Goal: Information Seeking & Learning: Find specific page/section

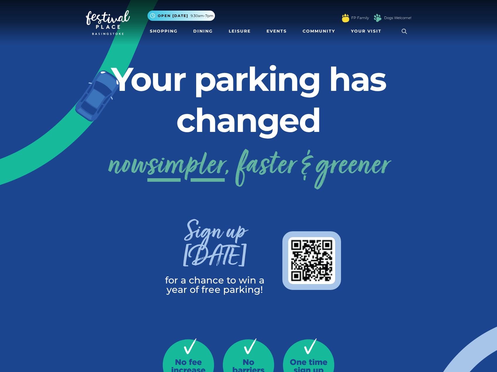
click at [279, 31] on link "Events" at bounding box center [276, 31] width 25 height 11
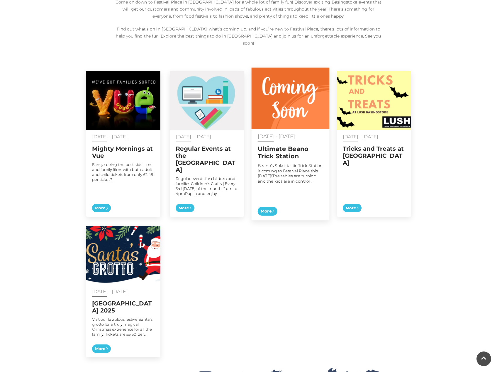
scroll to position [257, 0]
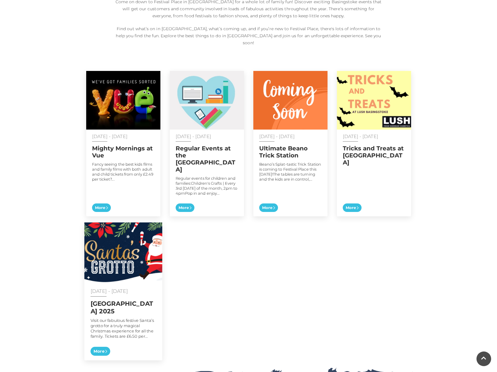
click at [103, 347] on span "More" at bounding box center [100, 351] width 20 height 9
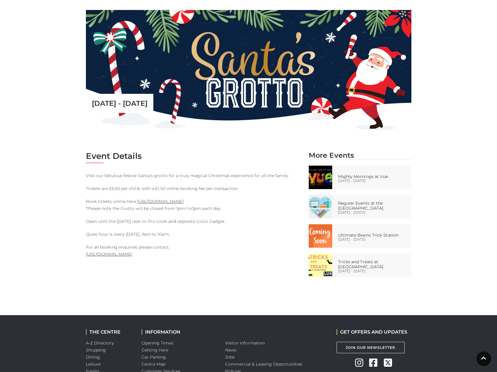
scroll to position [161, 0]
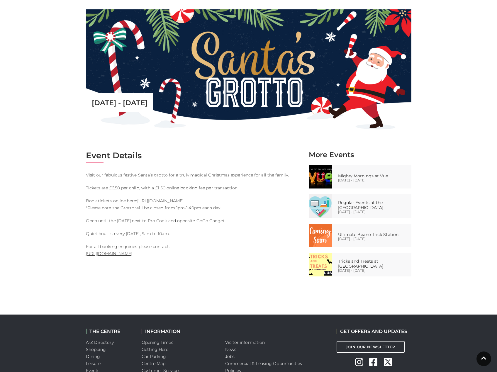
click at [171, 199] on link "https://www.bookfatherchristmas.co.uk/festivalplace" at bounding box center [160, 200] width 46 height 5
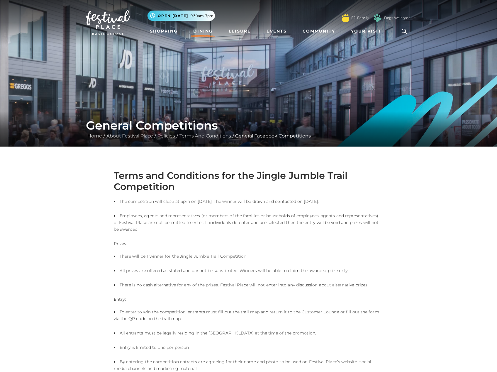
click at [205, 35] on link "Dining" at bounding box center [203, 31] width 24 height 11
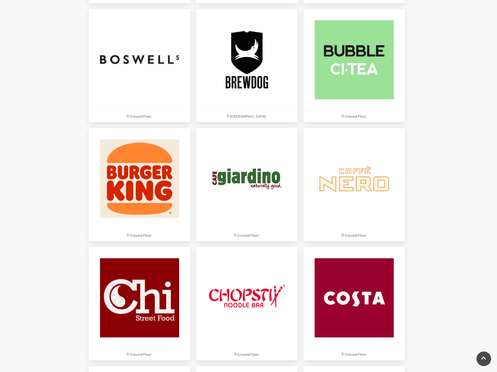
scroll to position [561, 0]
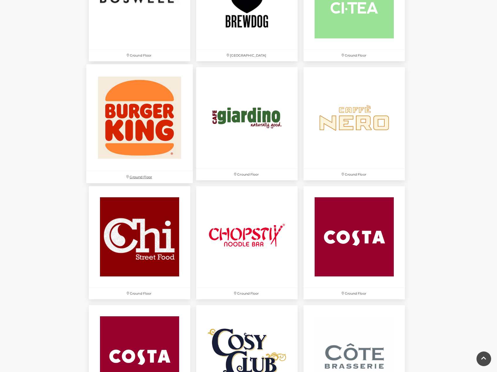
click at [129, 139] on img at bounding box center [139, 117] width 107 height 107
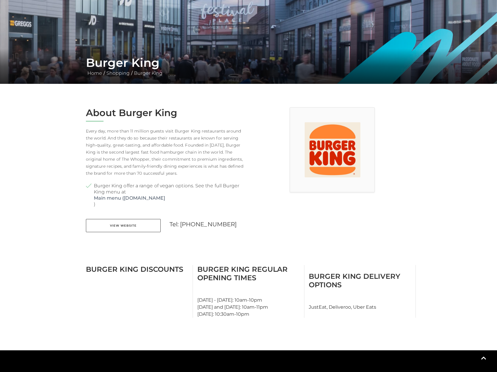
scroll to position [63, 0]
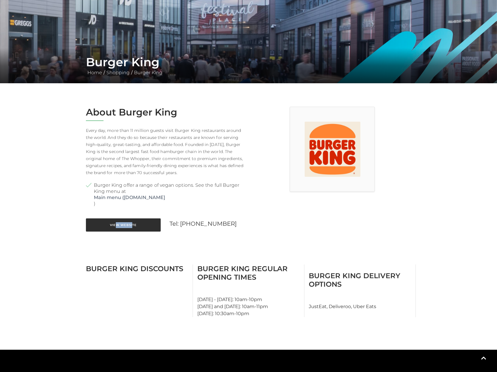
drag, startPoint x: 132, startPoint y: 211, endPoint x: 116, endPoint y: 225, distance: 21.4
click at [116, 225] on div "About Burger King Every day, more than 11 million guests visit Burger King rest…" at bounding box center [165, 173] width 167 height 132
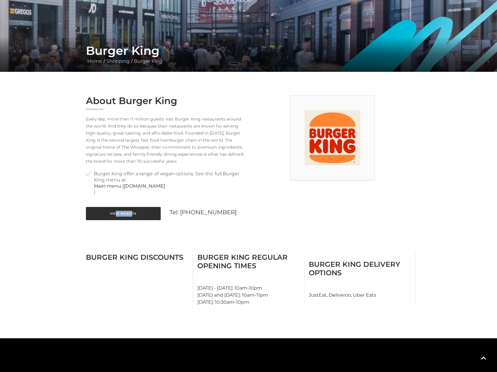
scroll to position [78, 0]
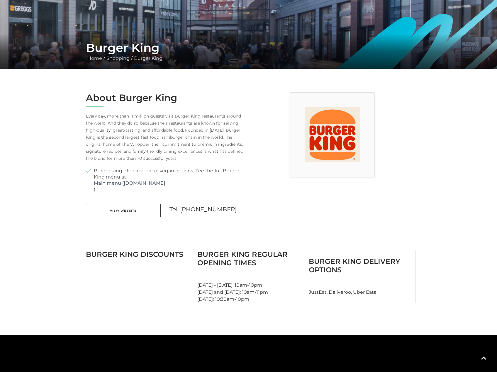
click at [258, 217] on div at bounding box center [332, 158] width 167 height 132
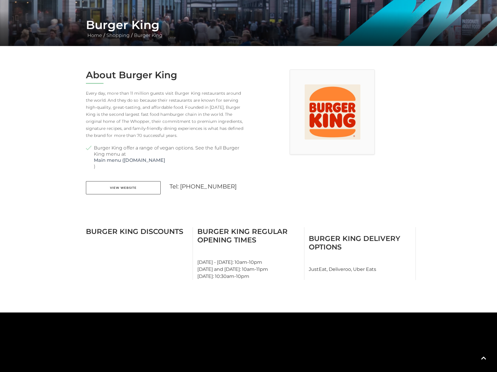
scroll to position [101, 0]
